Goal: Task Accomplishment & Management: Manage account settings

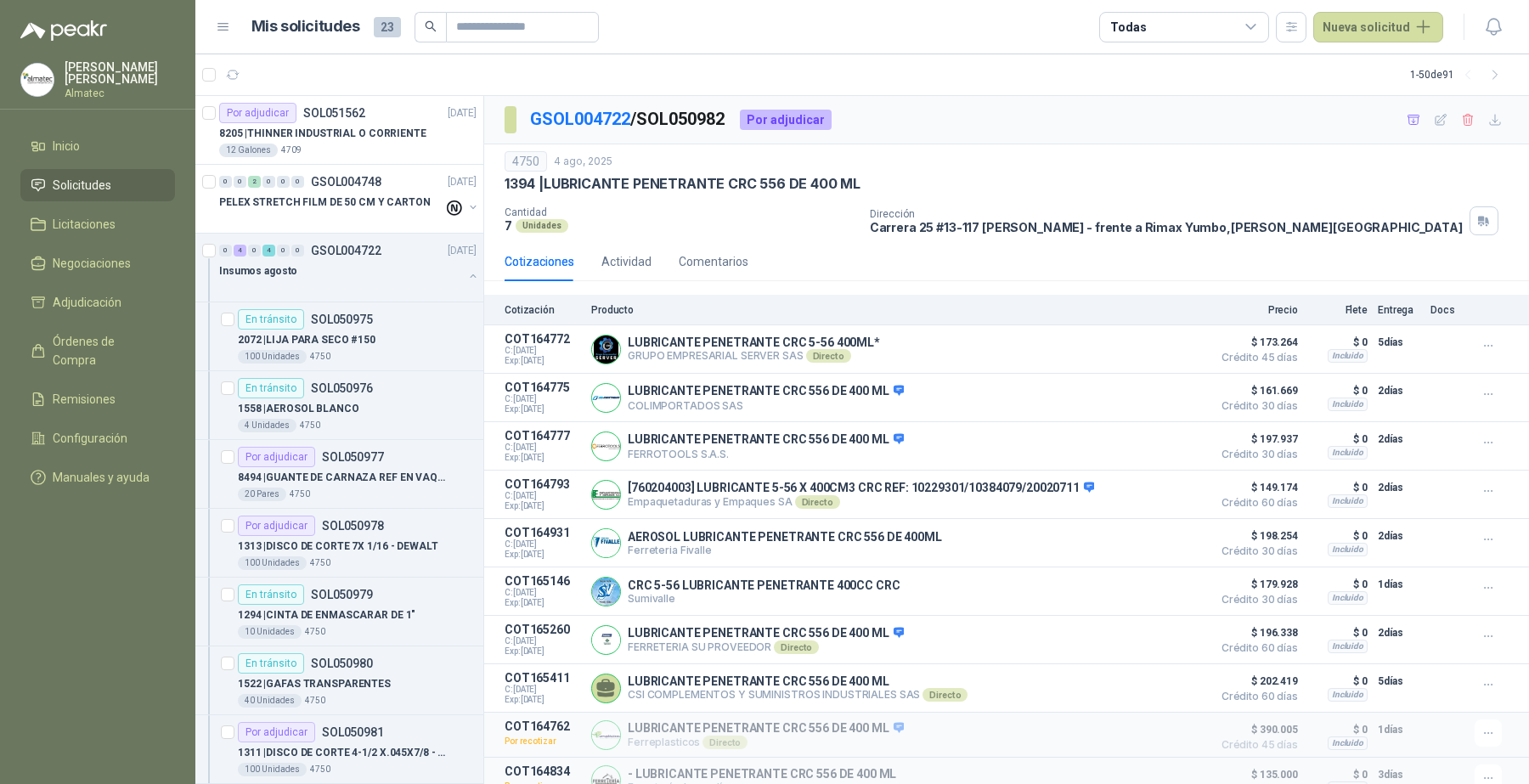
scroll to position [1, 0]
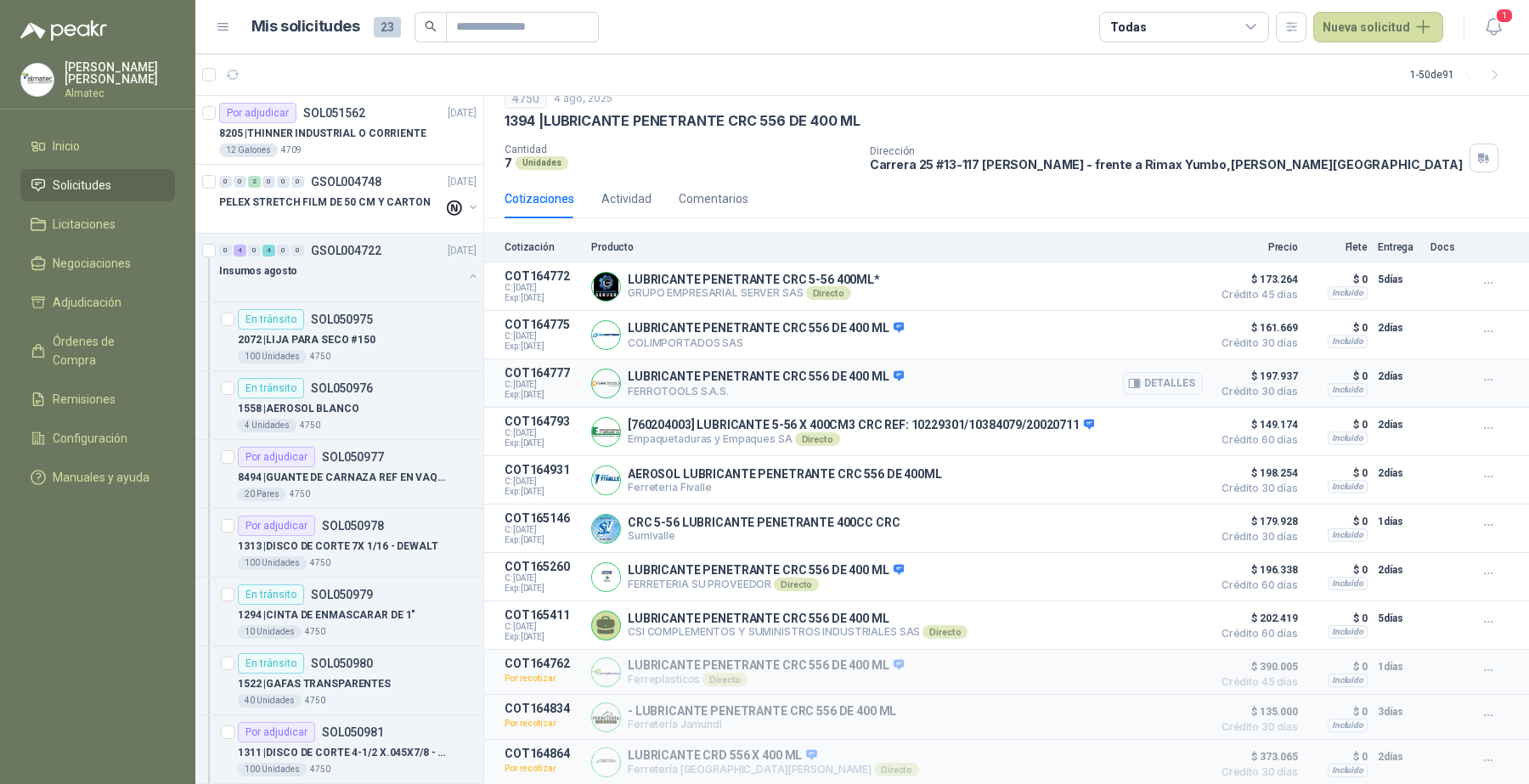
scroll to position [78, 0]
click at [408, 484] on p "8494 | GUANTE DE CARNAZA REF EN VAQUETA LARGO" at bounding box center [343, 478] width 211 height 16
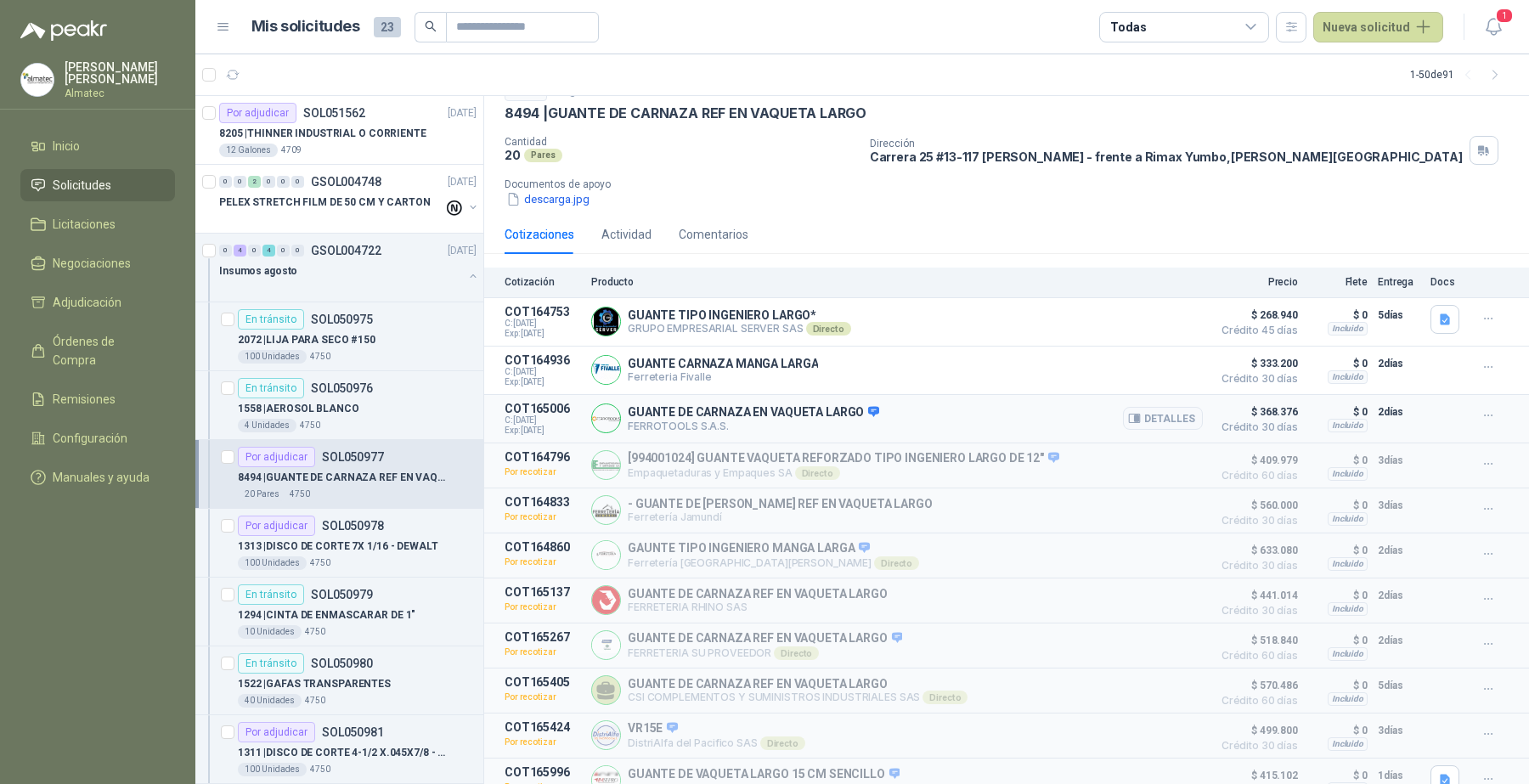
scroll to position [104, 0]
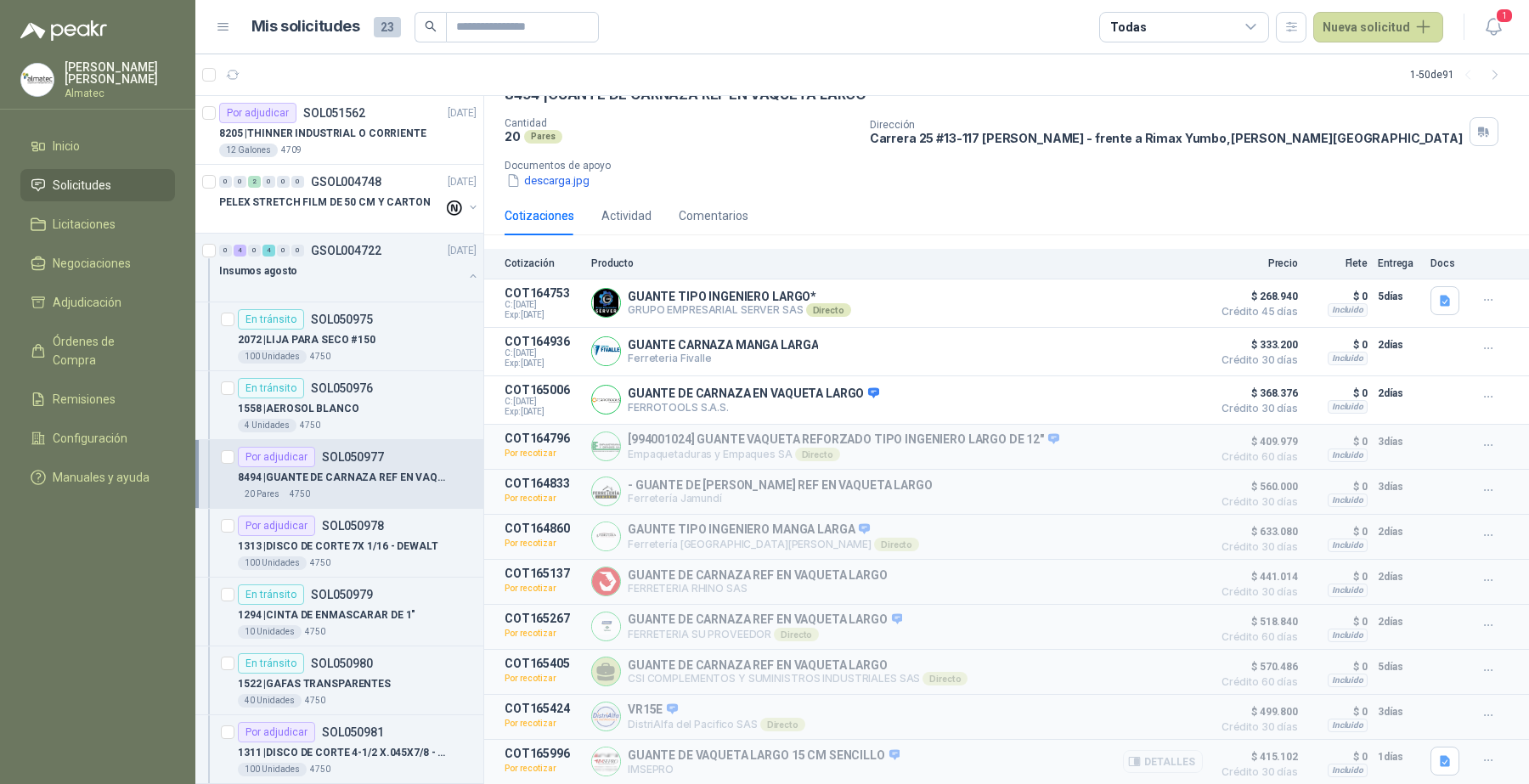
click at [1157, 762] on button "Detalles" at bounding box center [1163, 761] width 80 height 23
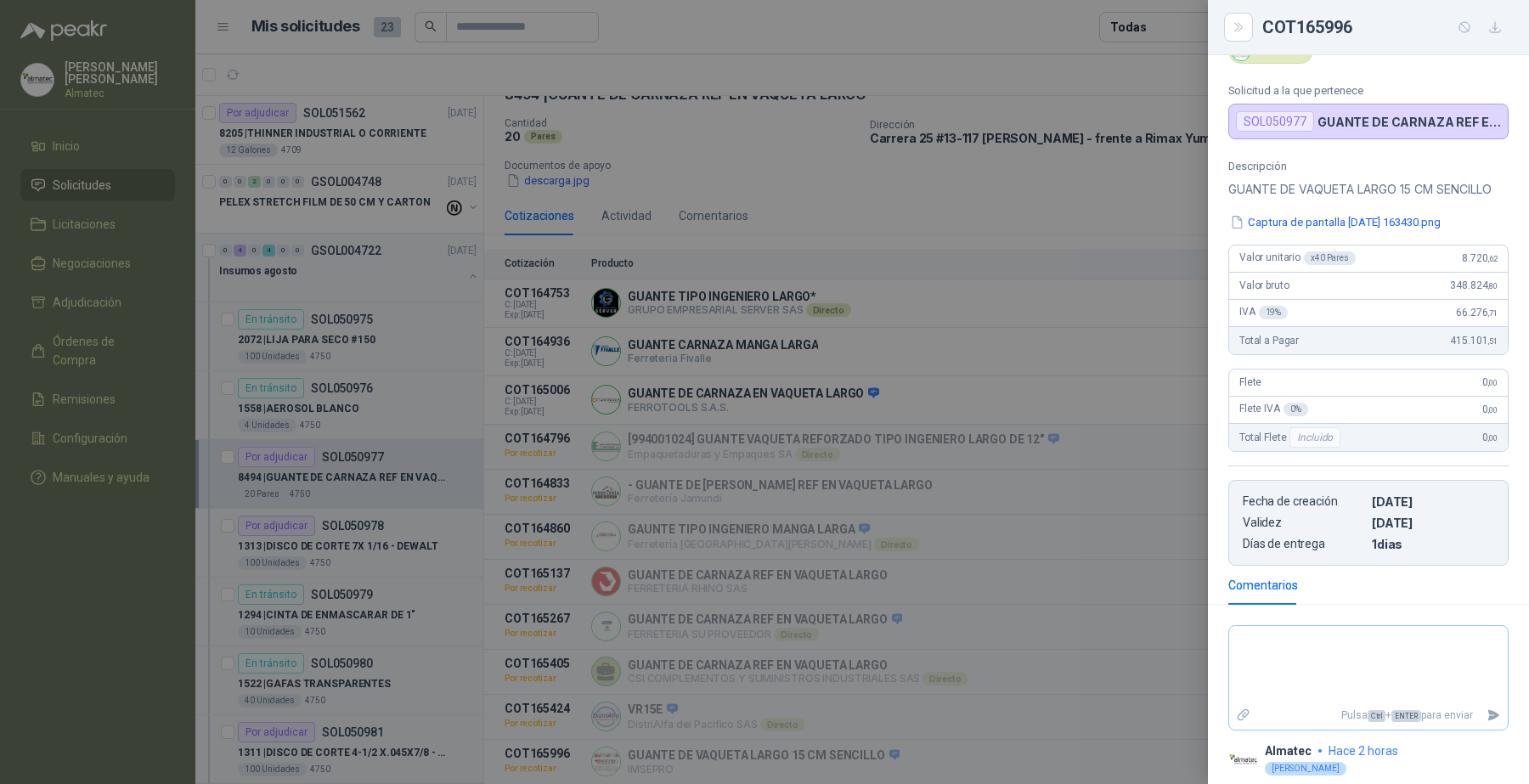
scroll to position [176, 0]
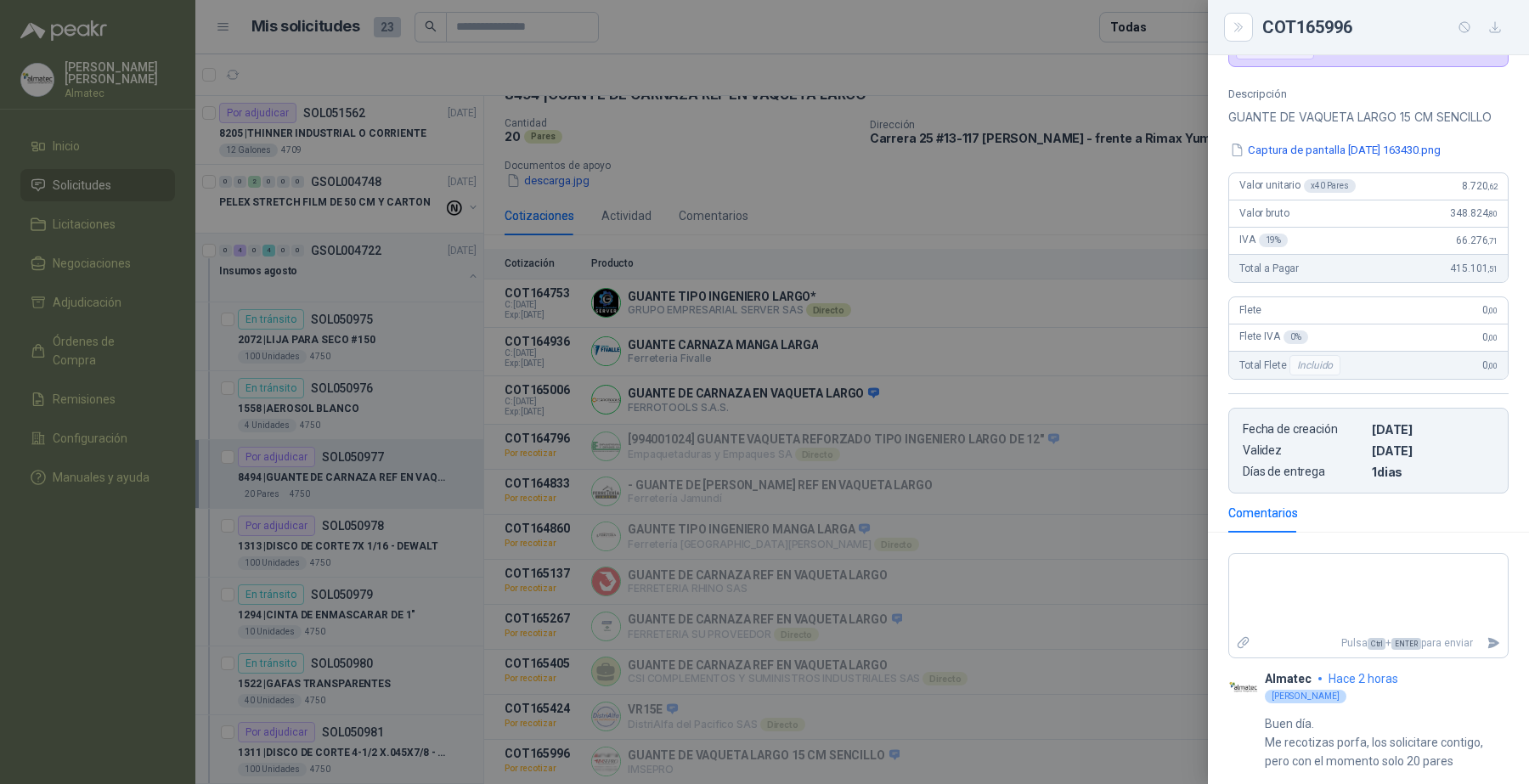
click at [1133, 603] on div at bounding box center [764, 392] width 1529 height 784
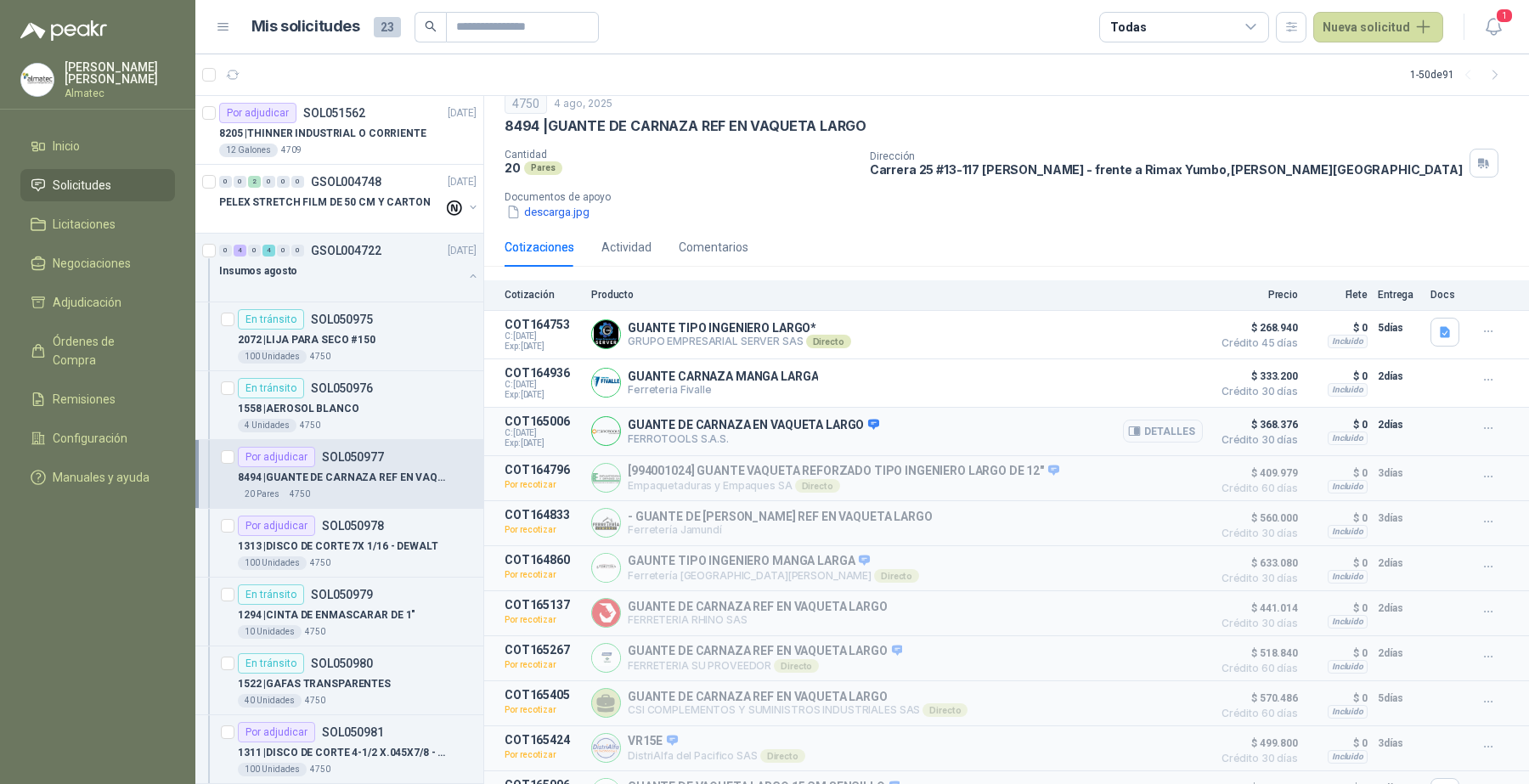
scroll to position [104, 0]
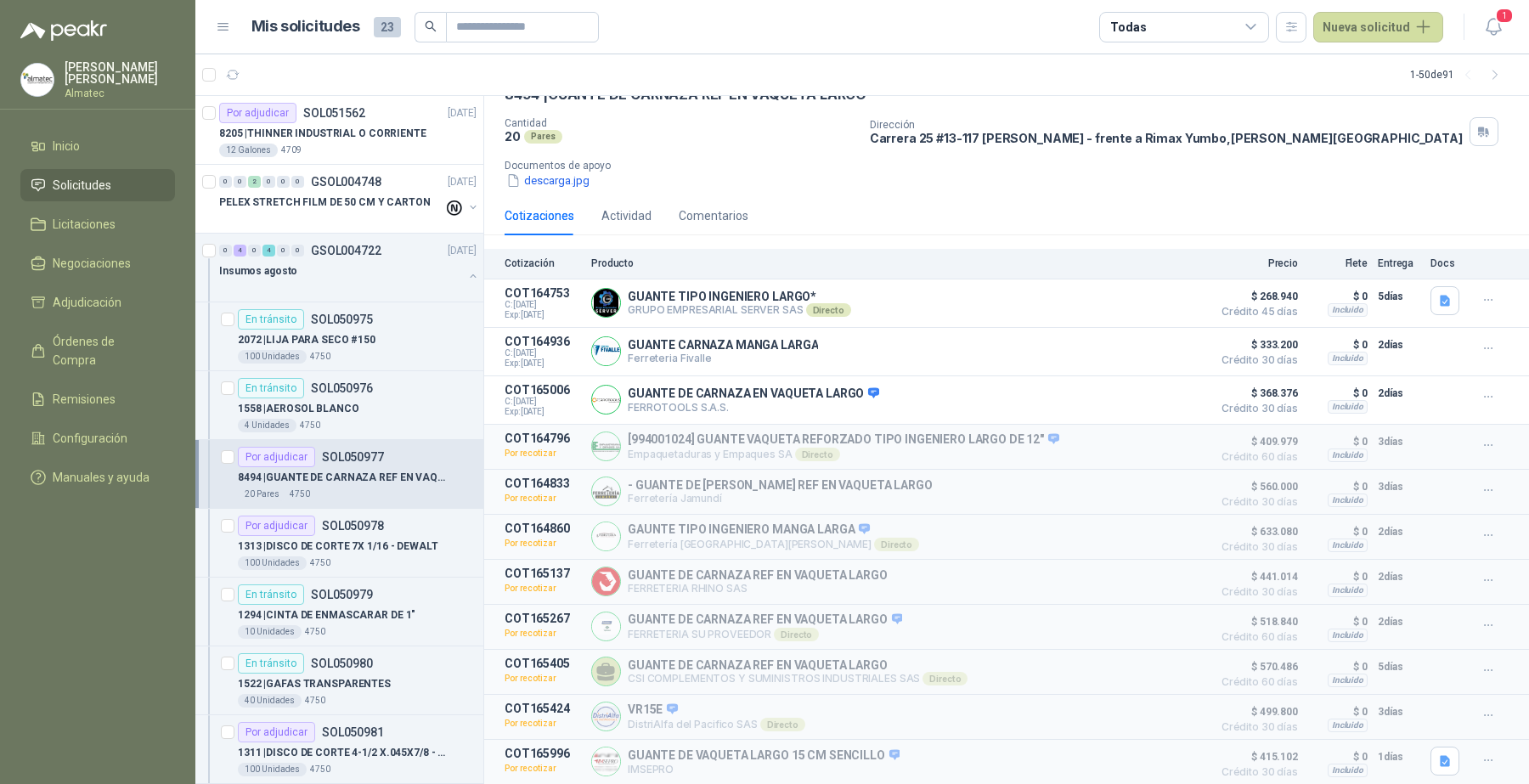
click at [1233, 171] on div "descarga.jpg" at bounding box center [1013, 180] width 1018 height 18
click at [366, 128] on p "8205 | THINNER INDUSTRIAL O CORRIENTE" at bounding box center [323, 134] width 207 height 16
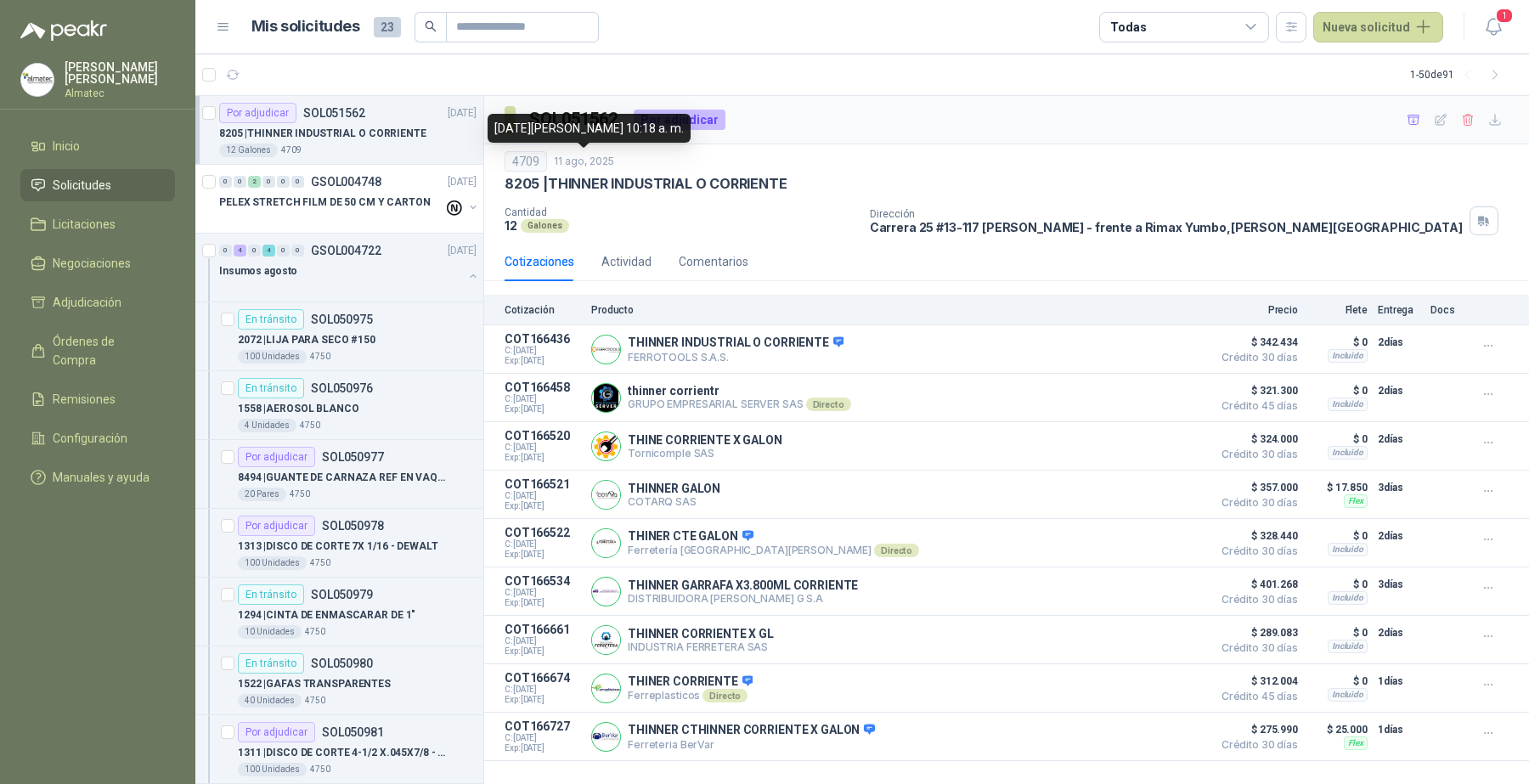
click at [395, 128] on p "8205 | THINNER INDUSTRIAL O CORRIENTE" at bounding box center [323, 134] width 207 height 16
click at [1199, 699] on button "Detalles" at bounding box center [1163, 688] width 80 height 23
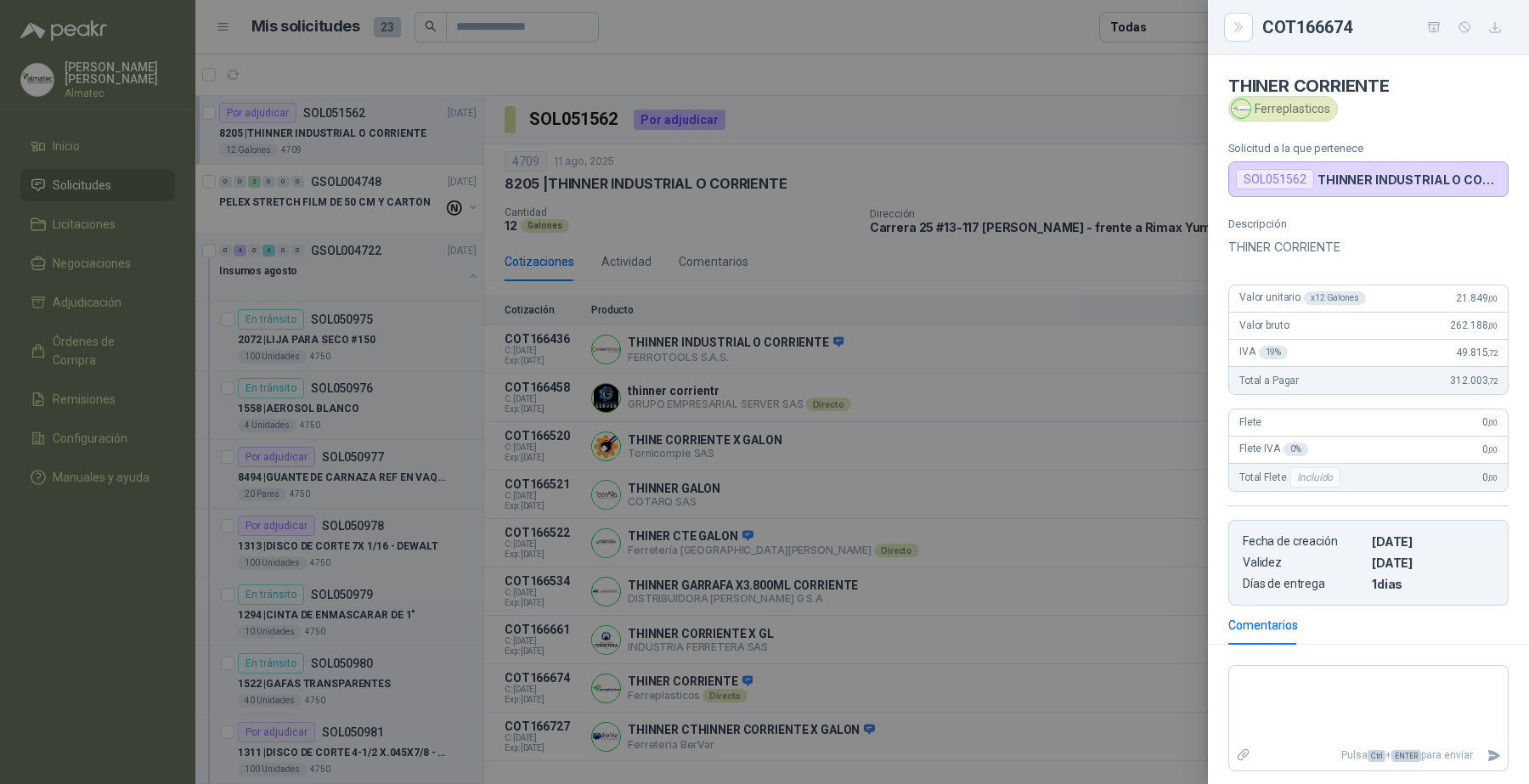
click at [1193, 698] on div at bounding box center [764, 392] width 1529 height 784
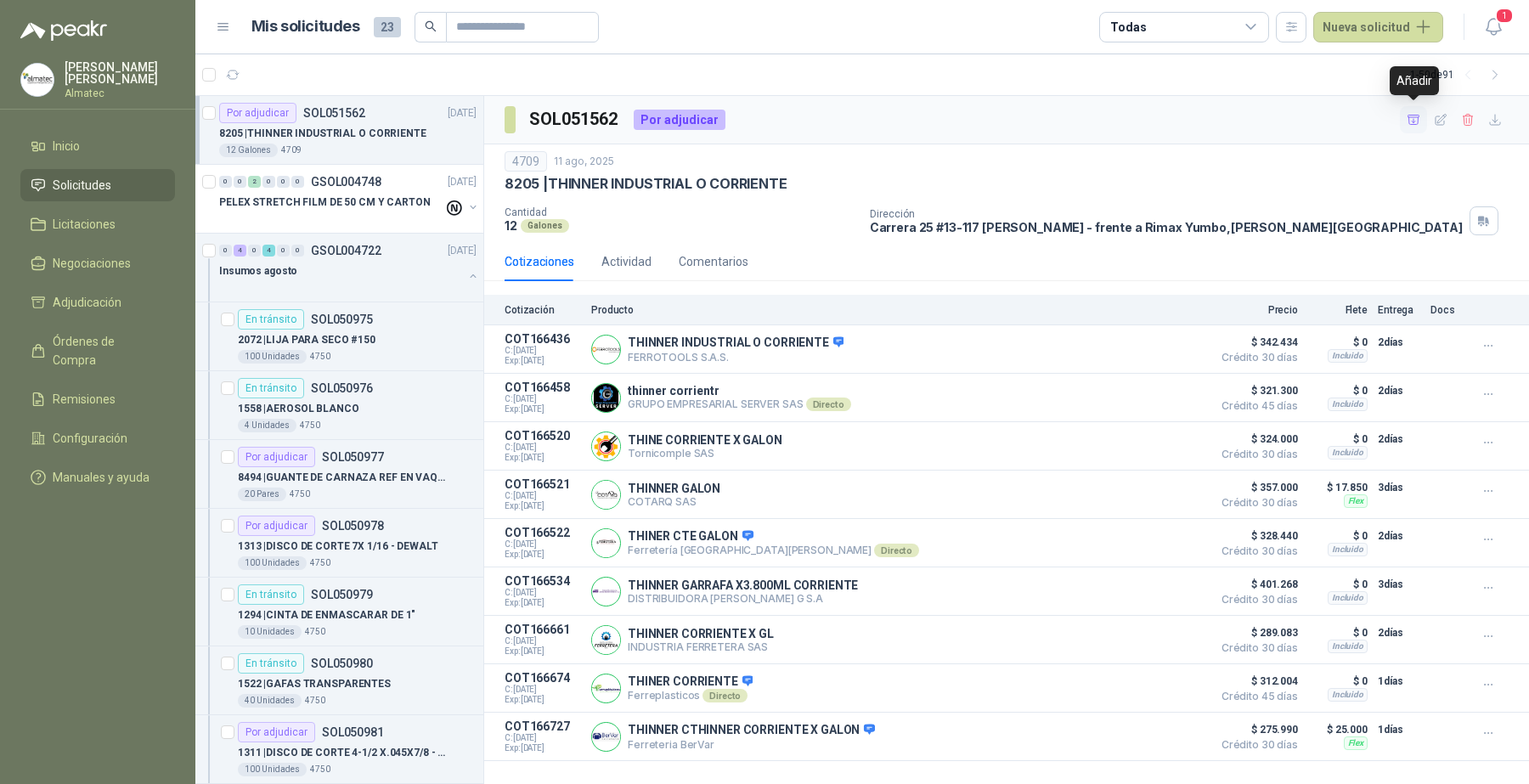
click at [1419, 110] on button "button" at bounding box center [1413, 120] width 27 height 27
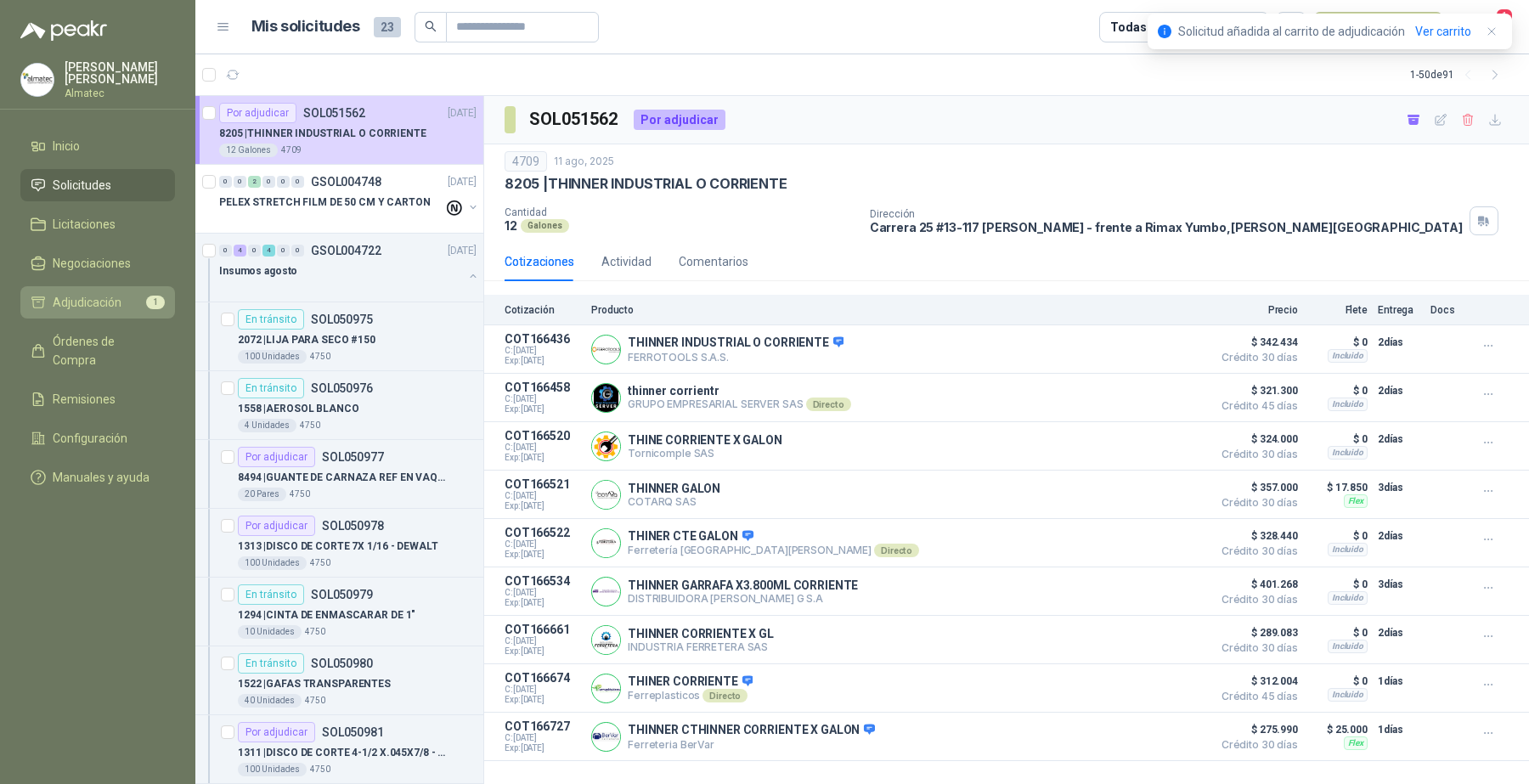
click at [74, 307] on span "Adjudicación" at bounding box center [87, 302] width 68 height 19
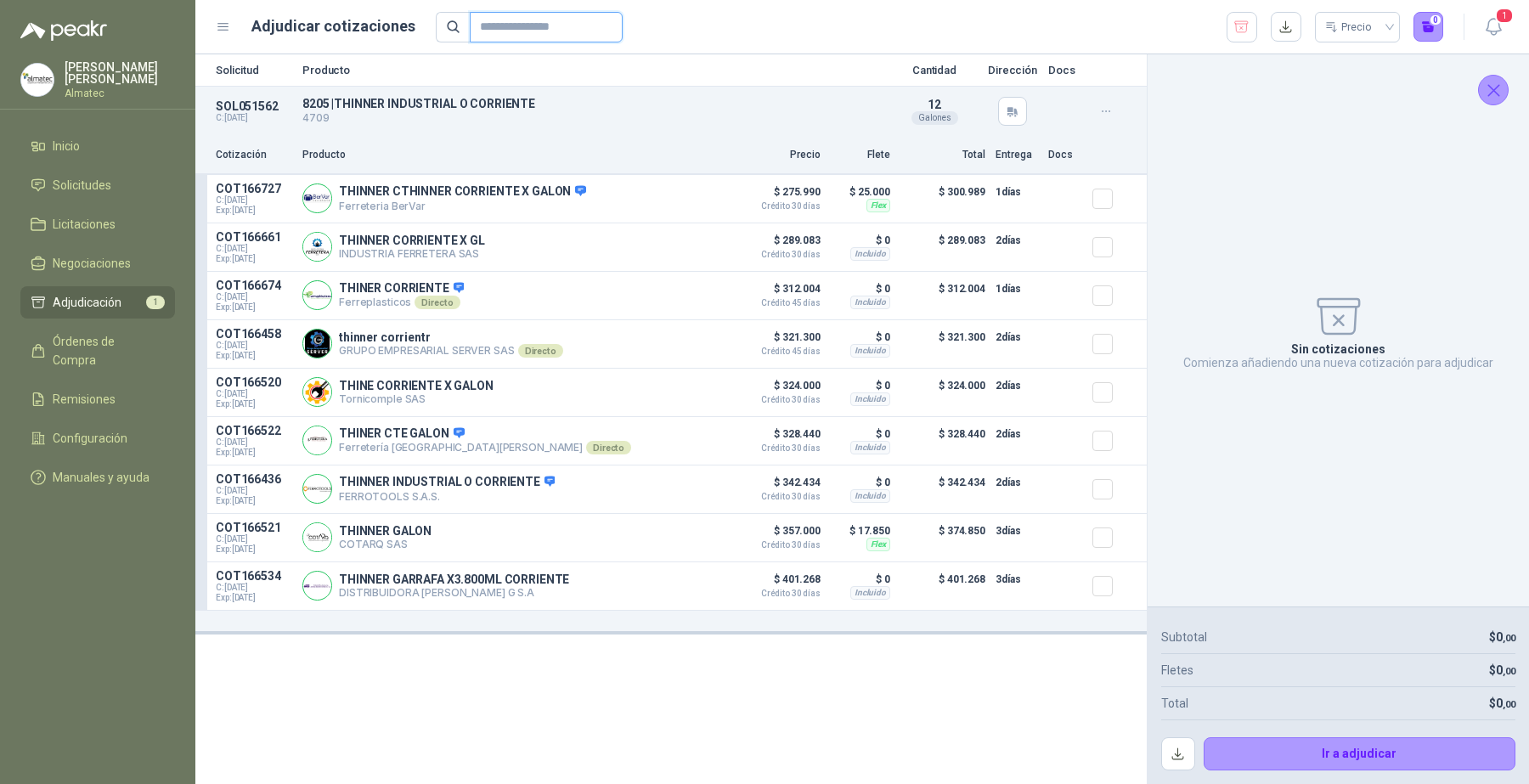
click at [544, 23] on input "text" at bounding box center [539, 27] width 119 height 29
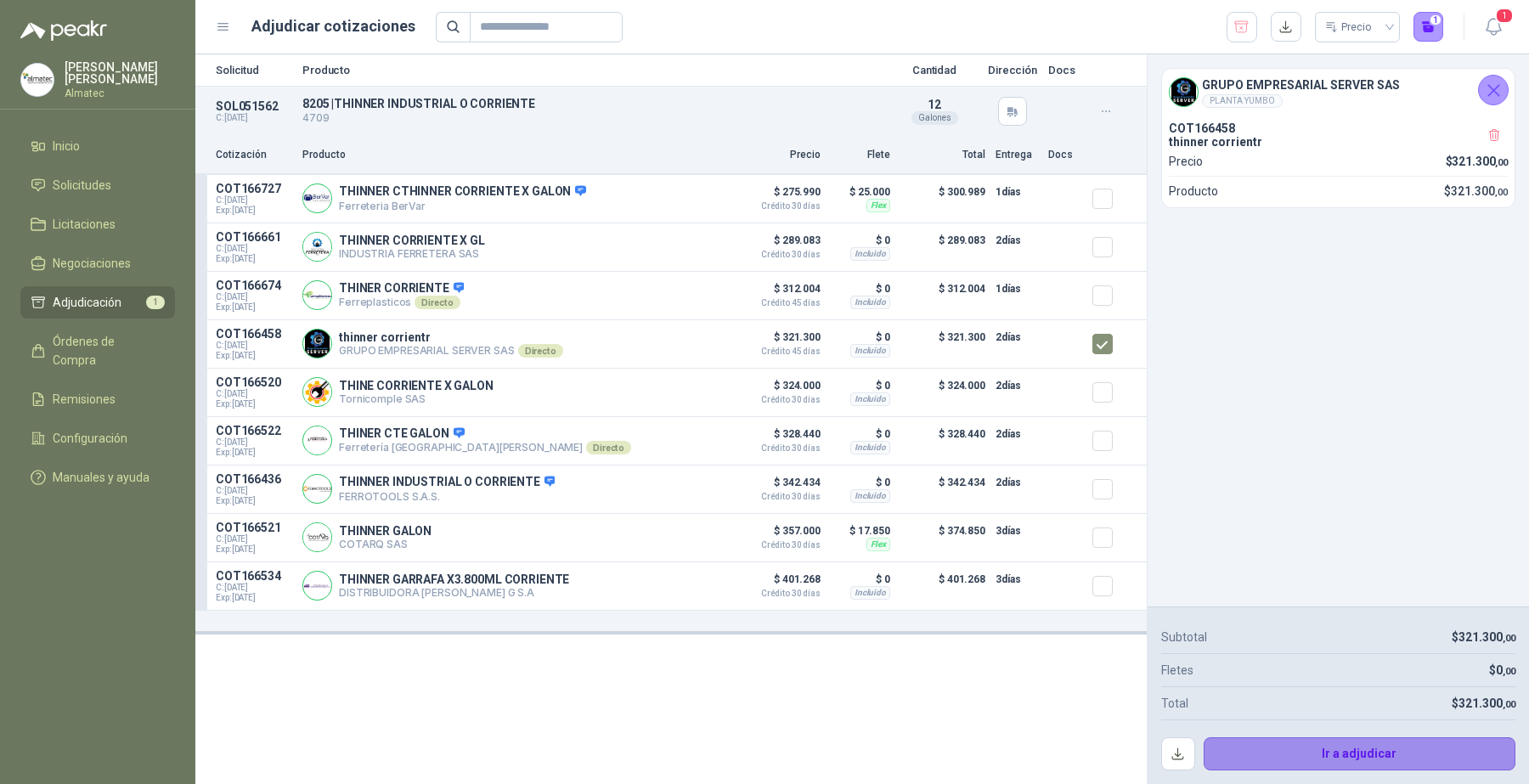
click at [1403, 754] on button "Ir a adjudicar" at bounding box center [1359, 754] width 312 height 34
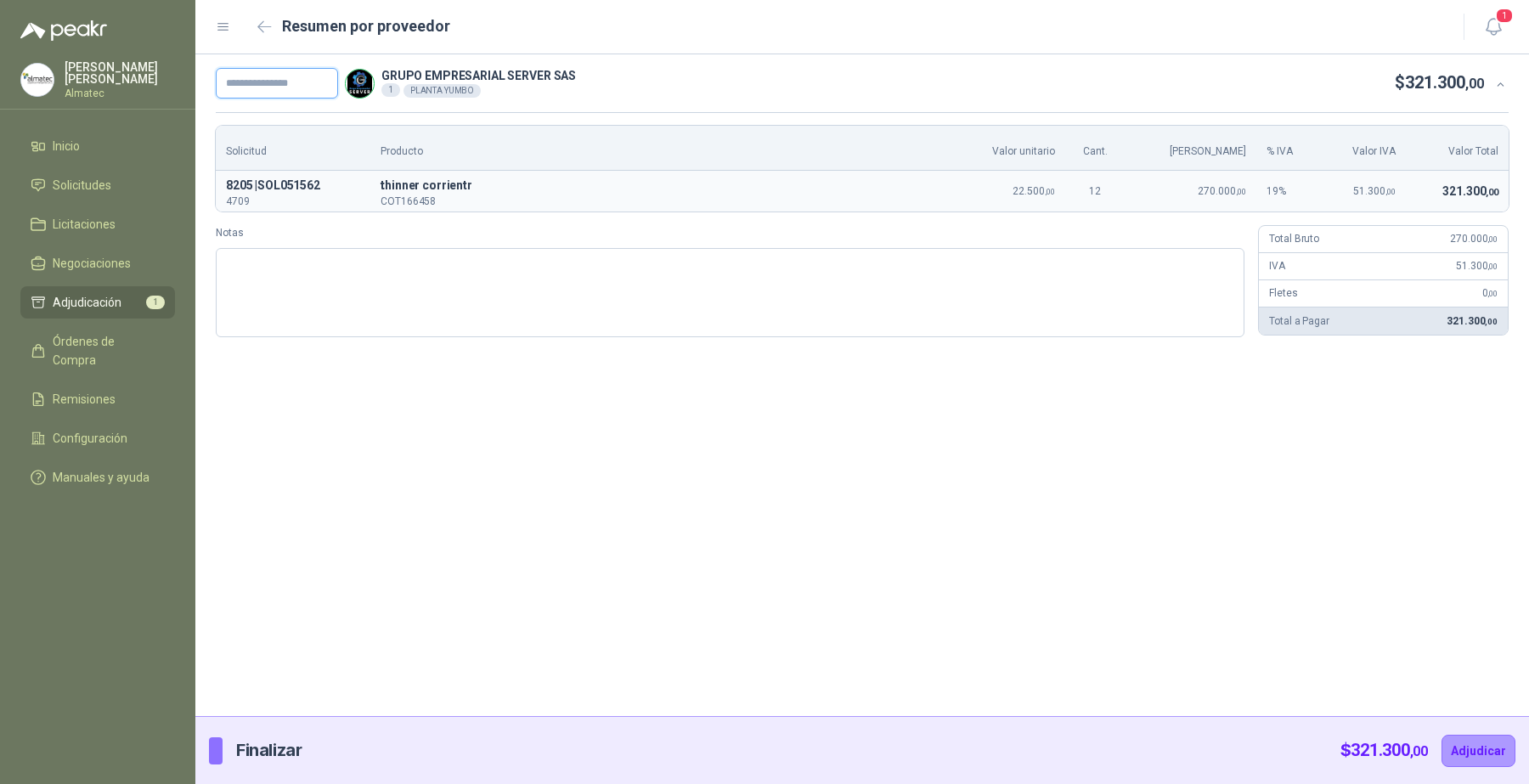
click at [298, 69] on input "text" at bounding box center [277, 83] width 122 height 31
paste input "*****"
type input "*******"
click at [1485, 756] on button "Adjudicar" at bounding box center [1478, 751] width 74 height 33
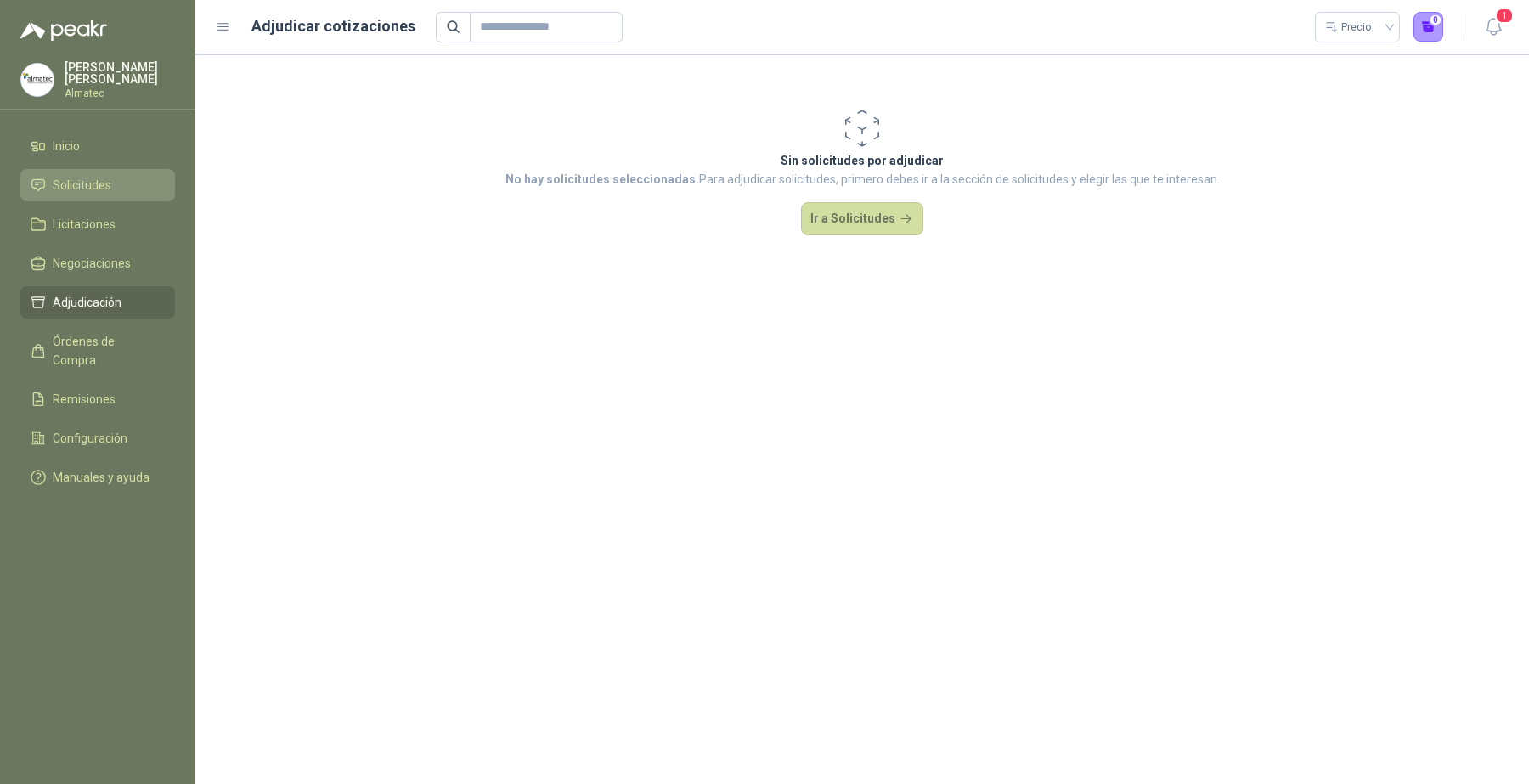
click at [83, 169] on link "Solicitudes" at bounding box center [98, 185] width 155 height 33
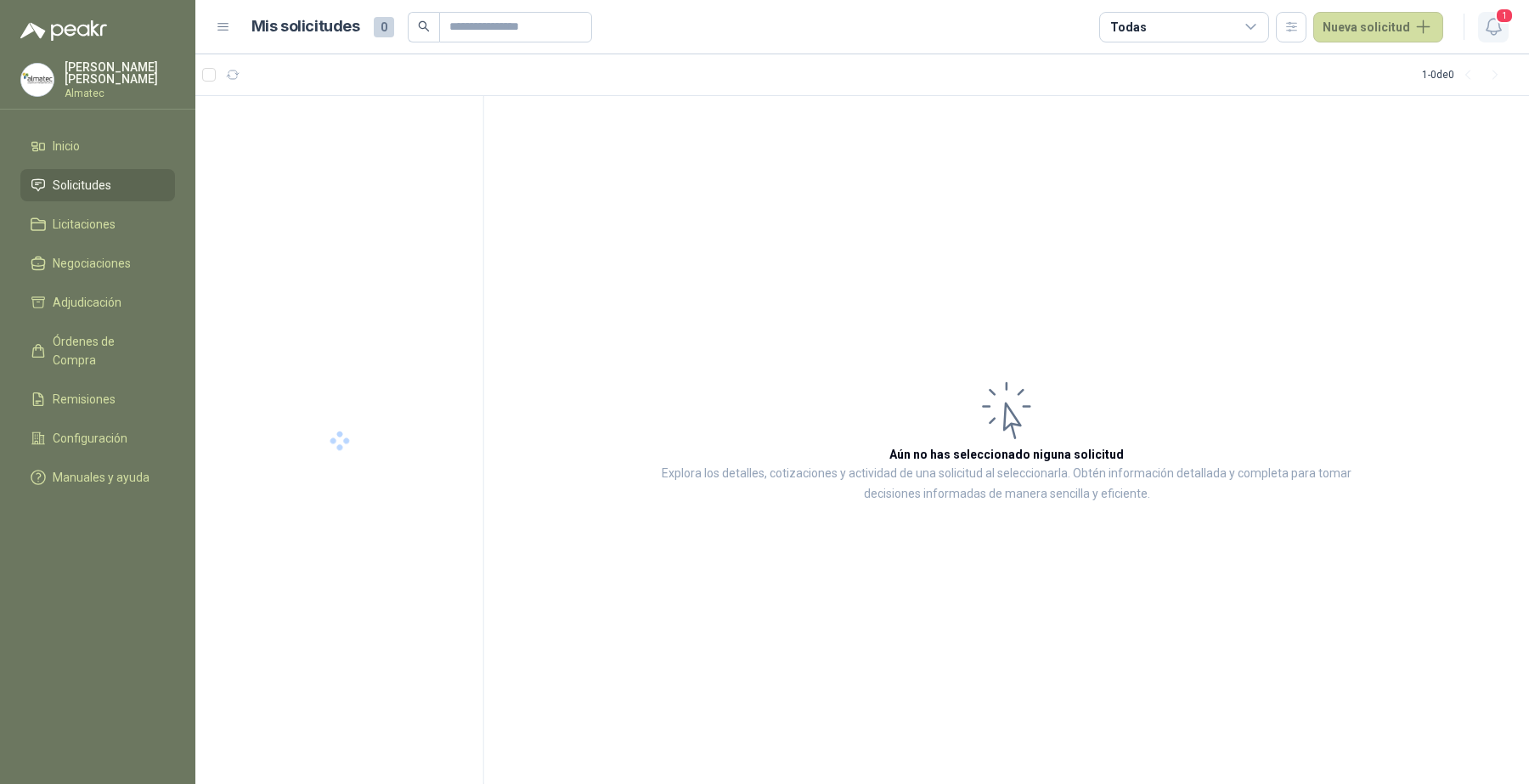
click at [1484, 21] on icon "button" at bounding box center [1494, 27] width 21 height 21
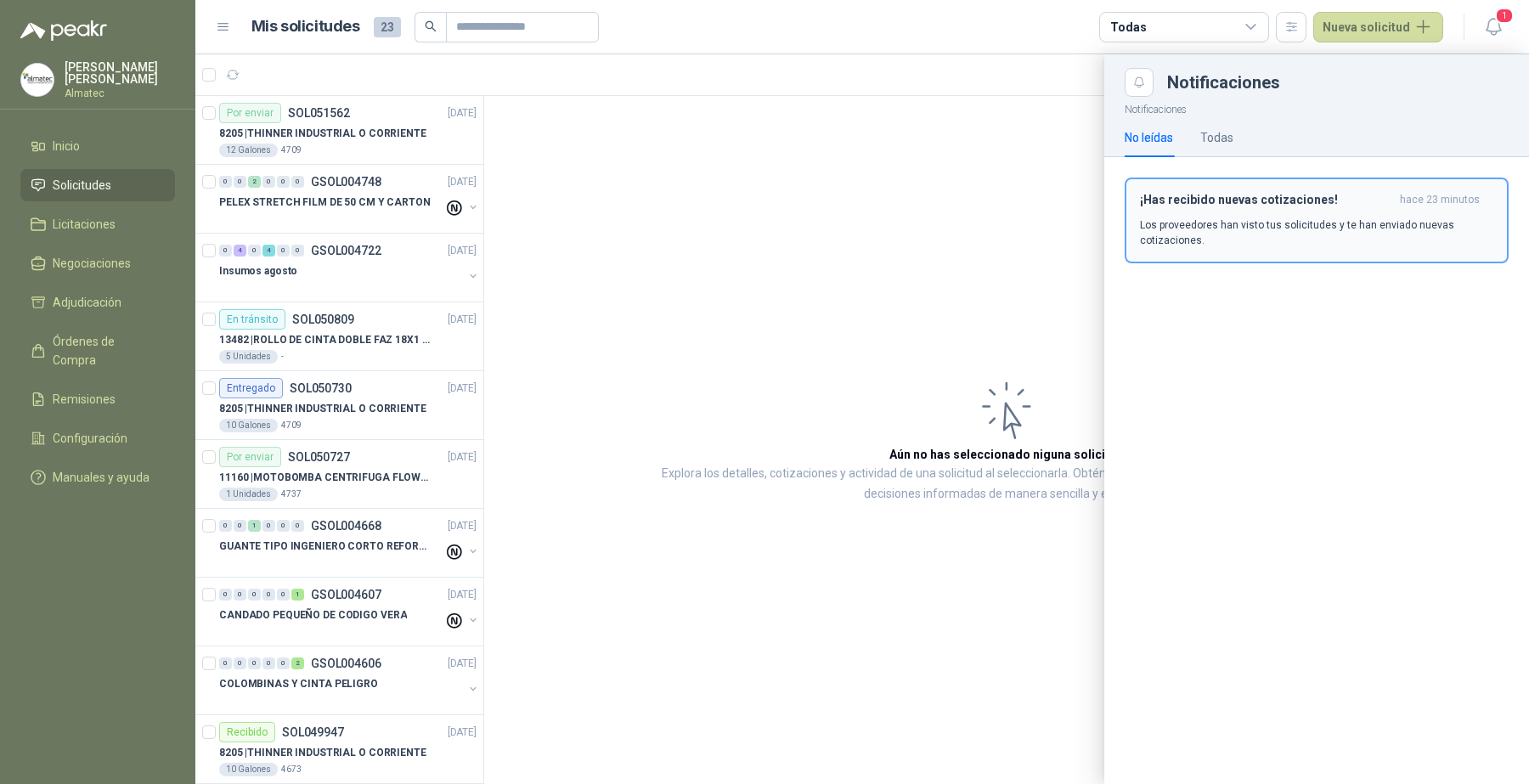
click at [1371, 229] on p "Los proveedores han visto tus solicitudes y te han enviado nuevas cotizaciones." at bounding box center [1317, 233] width 354 height 31
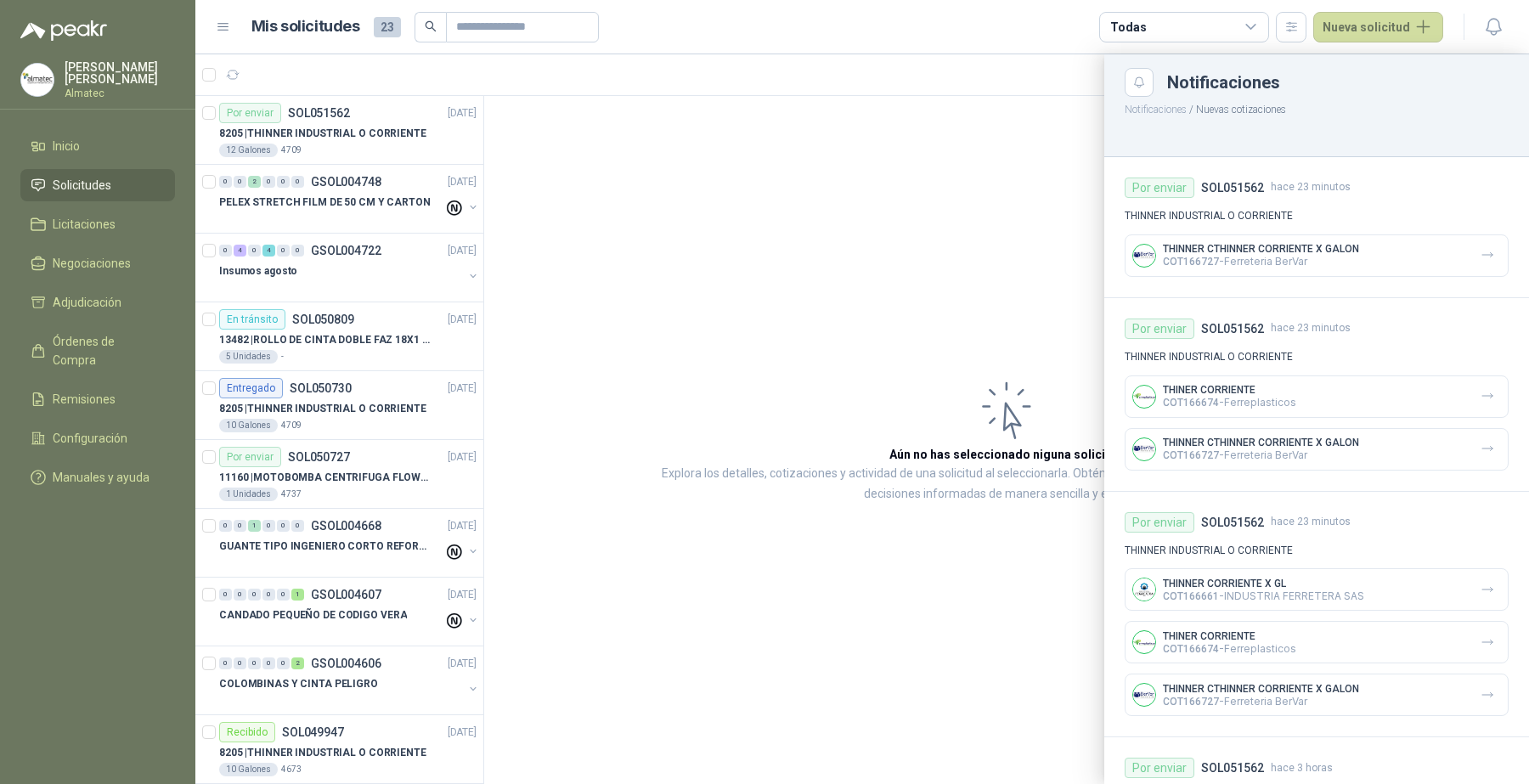
click at [345, 236] on div at bounding box center [862, 419] width 1334 height 729
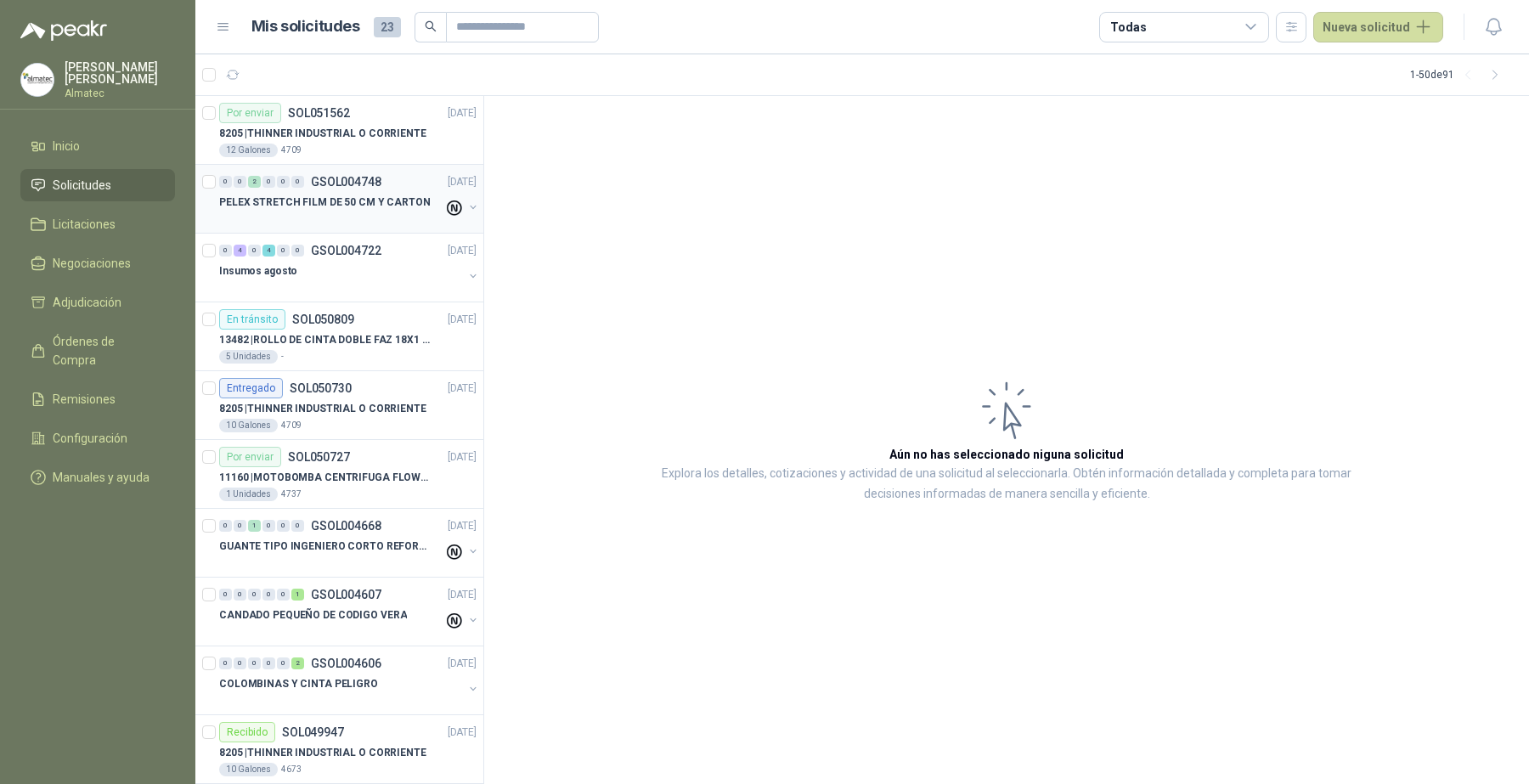
click at [364, 210] on p "PELEX STRETCH FILM DE 50 CM Y CARTON" at bounding box center [324, 202] width 211 height 16
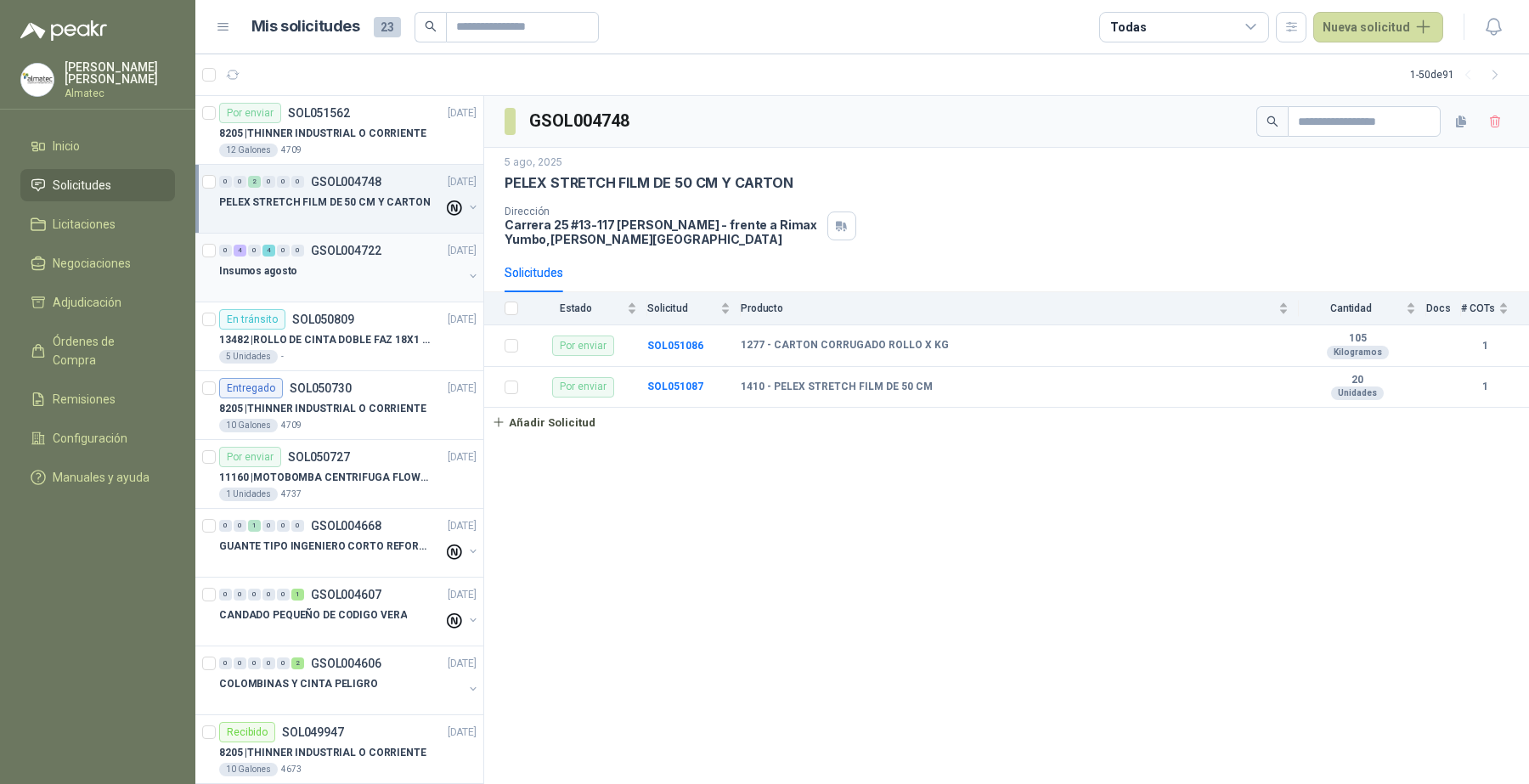
click at [366, 256] on p "GSOL004722" at bounding box center [346, 251] width 70 height 12
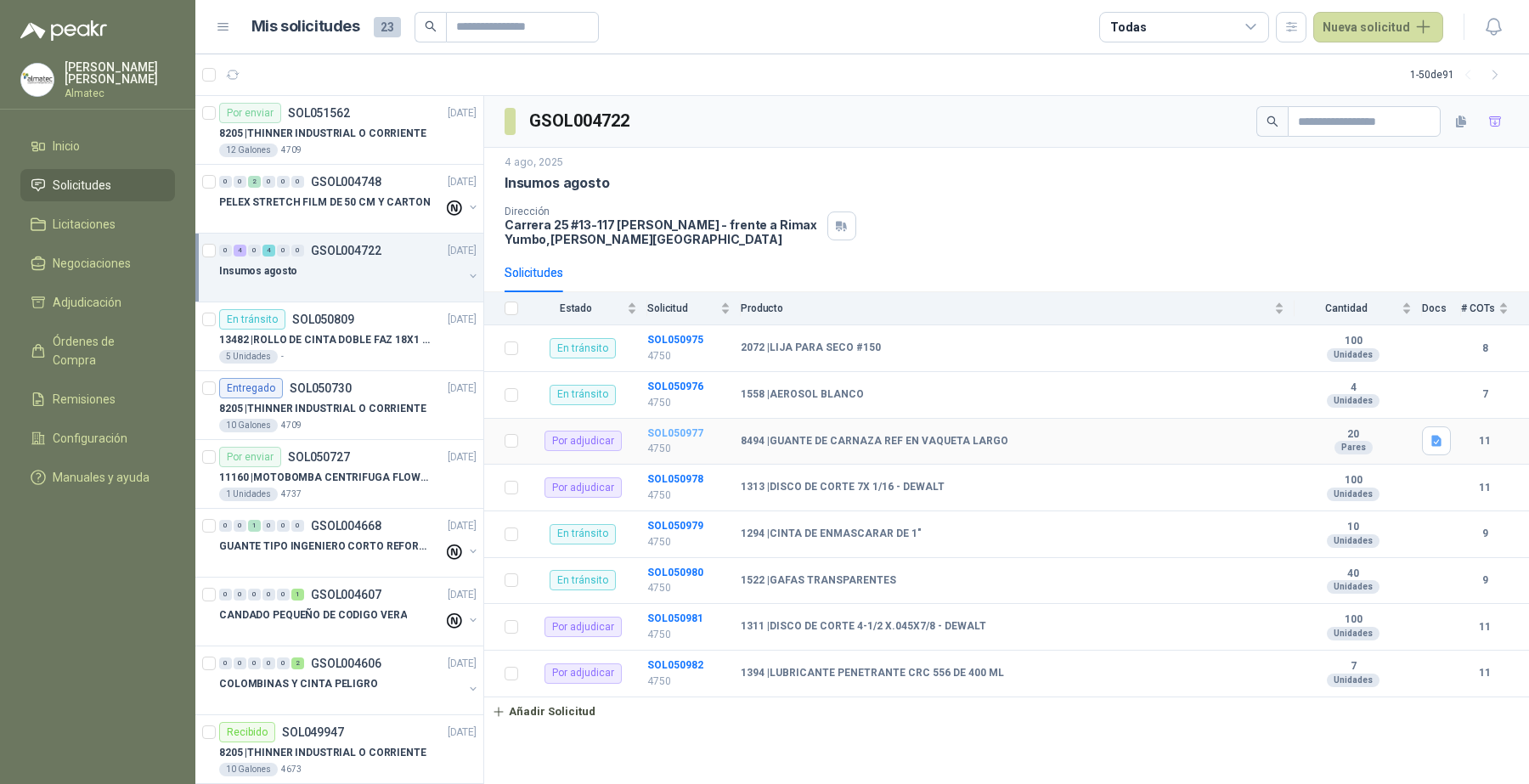
click at [652, 435] on b "SOL050977" at bounding box center [675, 433] width 56 height 12
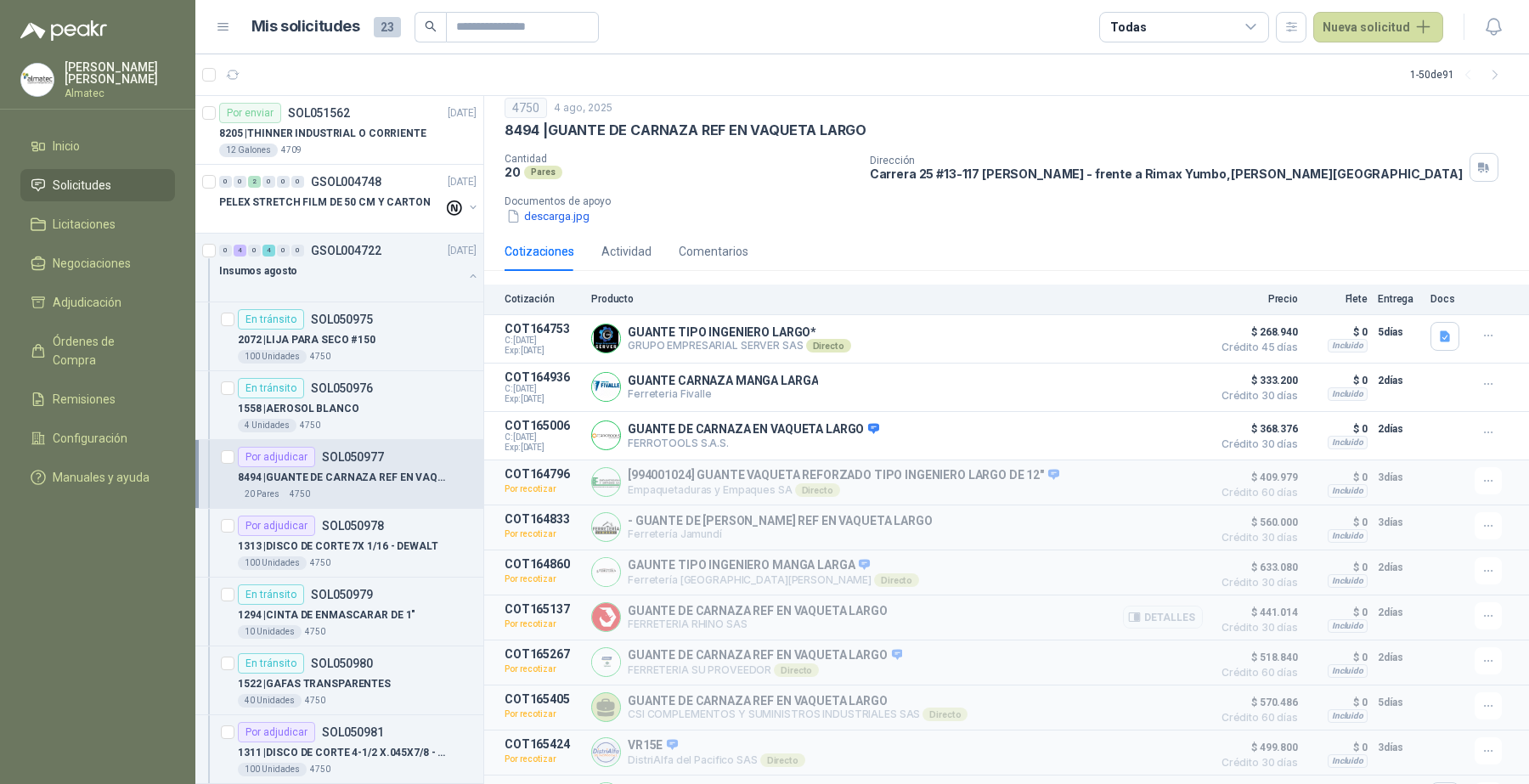
scroll to position [104, 0]
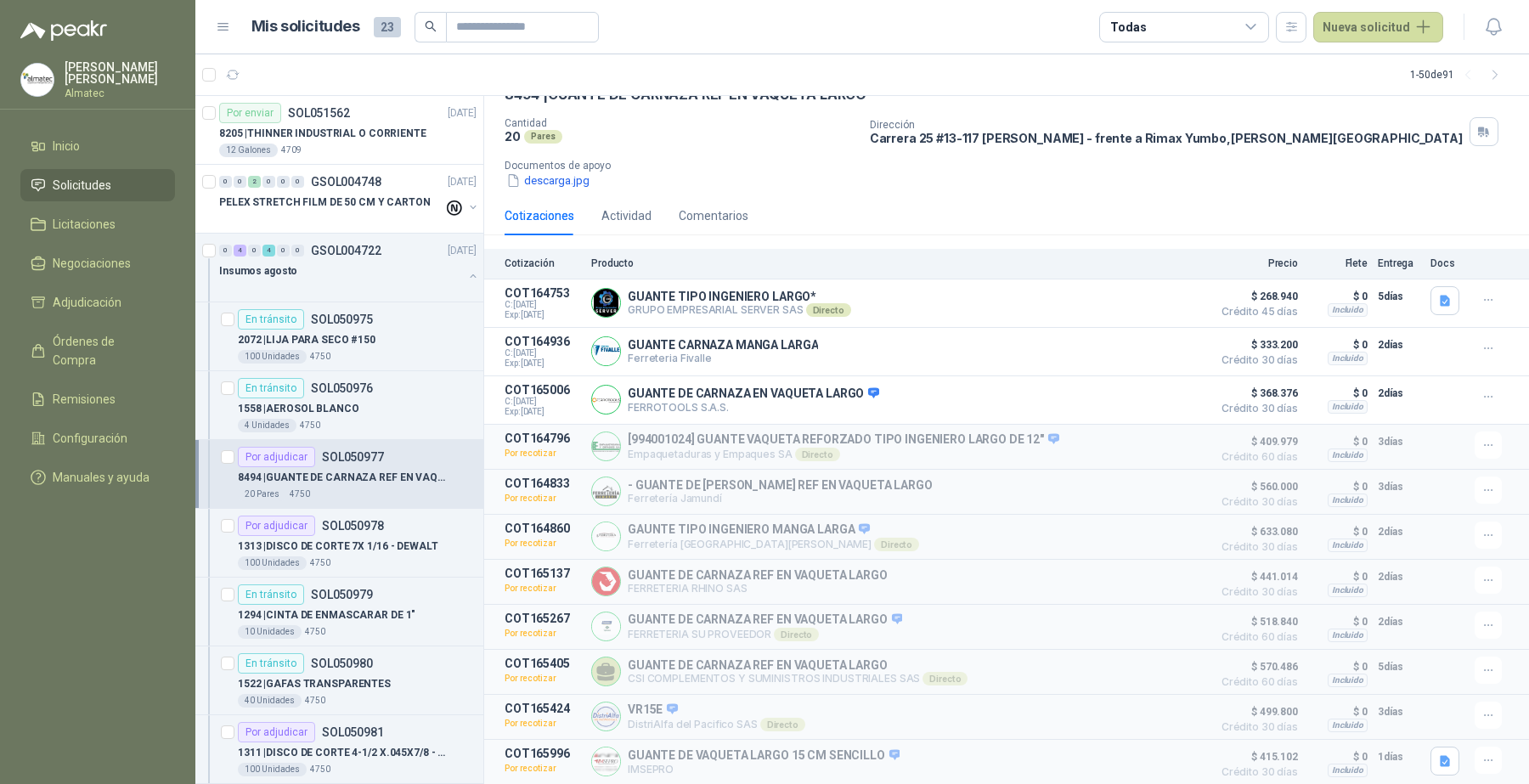
click at [1192, 196] on div "Cotizaciones Actividad Comentarios" at bounding box center [1006, 216] width 1004 height 39
click at [1440, 764] on icon "button" at bounding box center [1445, 760] width 10 height 11
click at [1247, 196] on div "Cotizaciones Actividad Comentarios" at bounding box center [1006, 216] width 1004 height 39
